Goal: Task Accomplishment & Management: Manage account settings

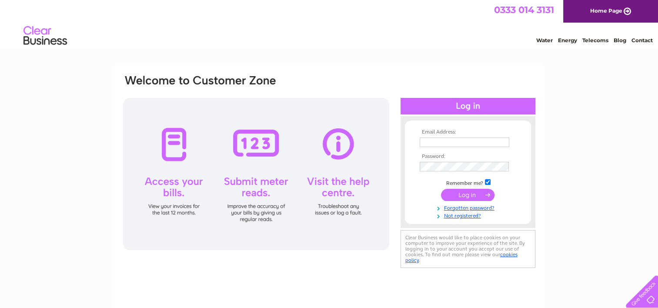
type input "janetorr00@gmail.com"
click at [468, 195] on input "submit" at bounding box center [467, 195] width 53 height 12
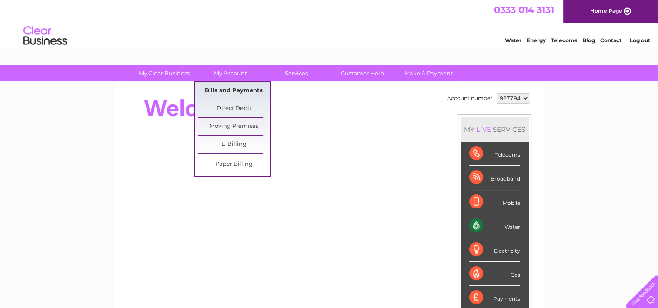
click at [230, 92] on link "Bills and Payments" at bounding box center [234, 90] width 72 height 17
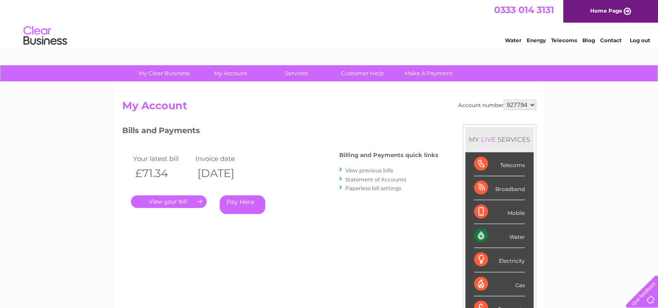
click at [168, 202] on link "." at bounding box center [169, 201] width 76 height 13
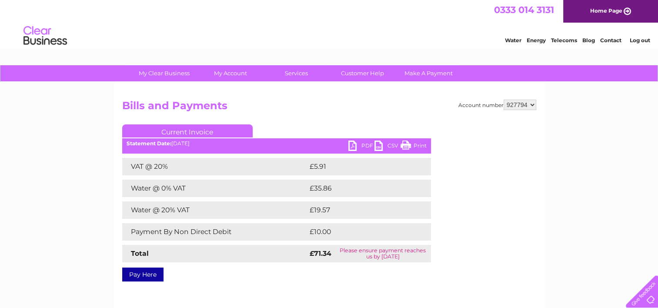
click at [351, 148] on link "PDF" at bounding box center [361, 146] width 26 height 13
